Goal: Information Seeking & Learning: Find specific fact

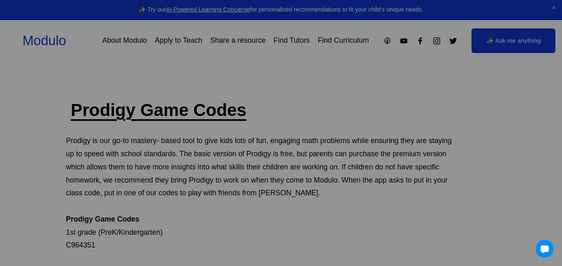
scroll to position [46, 0]
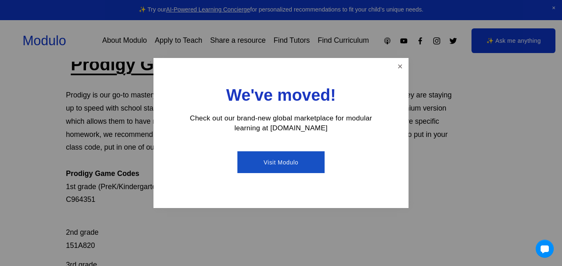
click at [24, 177] on div at bounding box center [281, 133] width 562 height 266
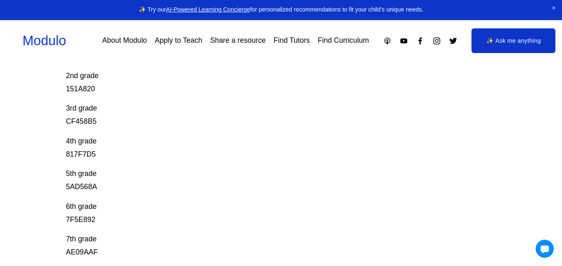
scroll to position [208, 0]
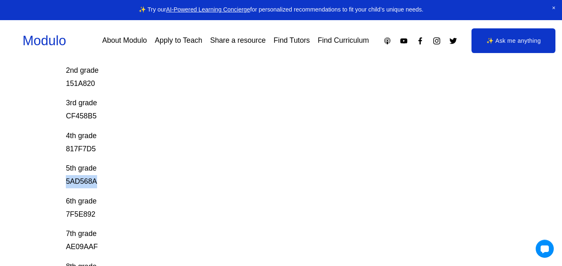
drag, startPoint x: 101, startPoint y: 181, endPoint x: 57, endPoint y: 182, distance: 44.4
click at [57, 182] on div "Prodigy Game Codes Prodigy is our go-to mastery- based tool to give kids lots o…" at bounding box center [281, 139] width 562 height 496
copy p "5AD568A"
drag, startPoint x: 61, startPoint y: 148, endPoint x: 106, endPoint y: 151, distance: 44.9
click at [106, 151] on div "Prodigy Game Codes Prodigy is our go-to mastery- based tool to give kids lots o…" at bounding box center [281, 139] width 562 height 496
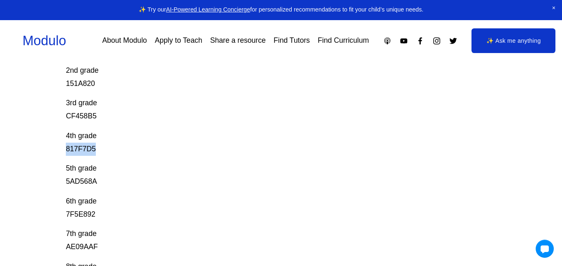
copy p "817F7D5"
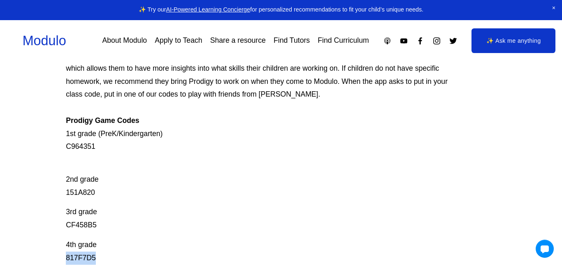
scroll to position [98, 0]
drag, startPoint x: 97, startPoint y: 146, endPoint x: 60, endPoint y: 148, distance: 36.6
click at [60, 148] on div "Prodigy Game Codes Prodigy is our go-to mastery- based tool to give kids lots o…" at bounding box center [281, 248] width 562 height 496
copy p "C964351"
drag, startPoint x: 90, startPoint y: 202, endPoint x: 61, endPoint y: 188, distance: 32.4
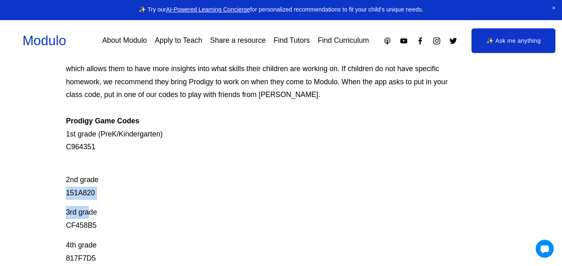
click at [61, 188] on div "Prodigy Game Codes Prodigy is our go-to mastery- based tool to give kids lots o…" at bounding box center [281, 248] width 562 height 496
copy div "151A820 3rd gra"
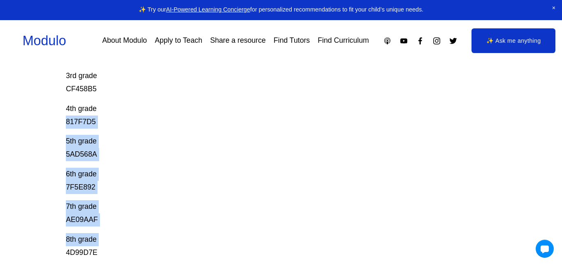
scroll to position [236, 0]
drag, startPoint x: 96, startPoint y: 256, endPoint x: 64, endPoint y: 252, distance: 32.3
click at [64, 252] on div "Prodigy Game Codes Prodigy is our go-to mastery- based tool to give kids lots o…" at bounding box center [281, 111] width 562 height 496
click at [50, 234] on div "Prodigy Game Codes Prodigy is our go-to mastery- based tool to give kids lots o…" at bounding box center [281, 111] width 562 height 496
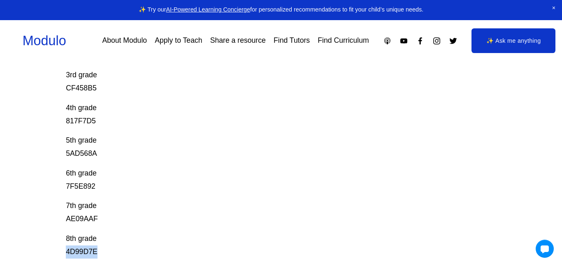
drag, startPoint x: 62, startPoint y: 254, endPoint x: 108, endPoint y: 253, distance: 45.6
click at [108, 253] on div "Prodigy Game Codes Prodigy is our go-to mastery- based tool to give kids lots o…" at bounding box center [281, 111] width 562 height 496
copy p "4D99D7E"
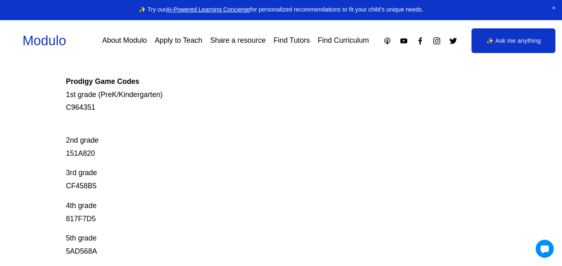
scroll to position [133, 0]
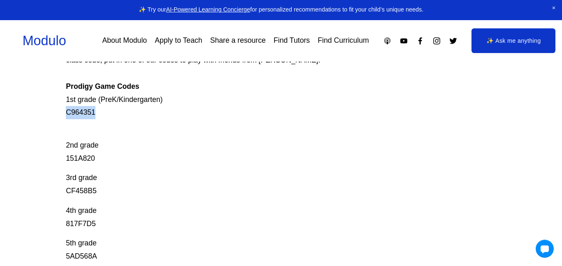
drag, startPoint x: 61, startPoint y: 111, endPoint x: 103, endPoint y: 117, distance: 42.0
click at [103, 117] on div "Prodigy Game Codes Prodigy is our go-to mastery- based tool to give kids lots o…" at bounding box center [281, 214] width 562 height 496
copy p "C964351"
